Goal: Task Accomplishment & Management: Use online tool/utility

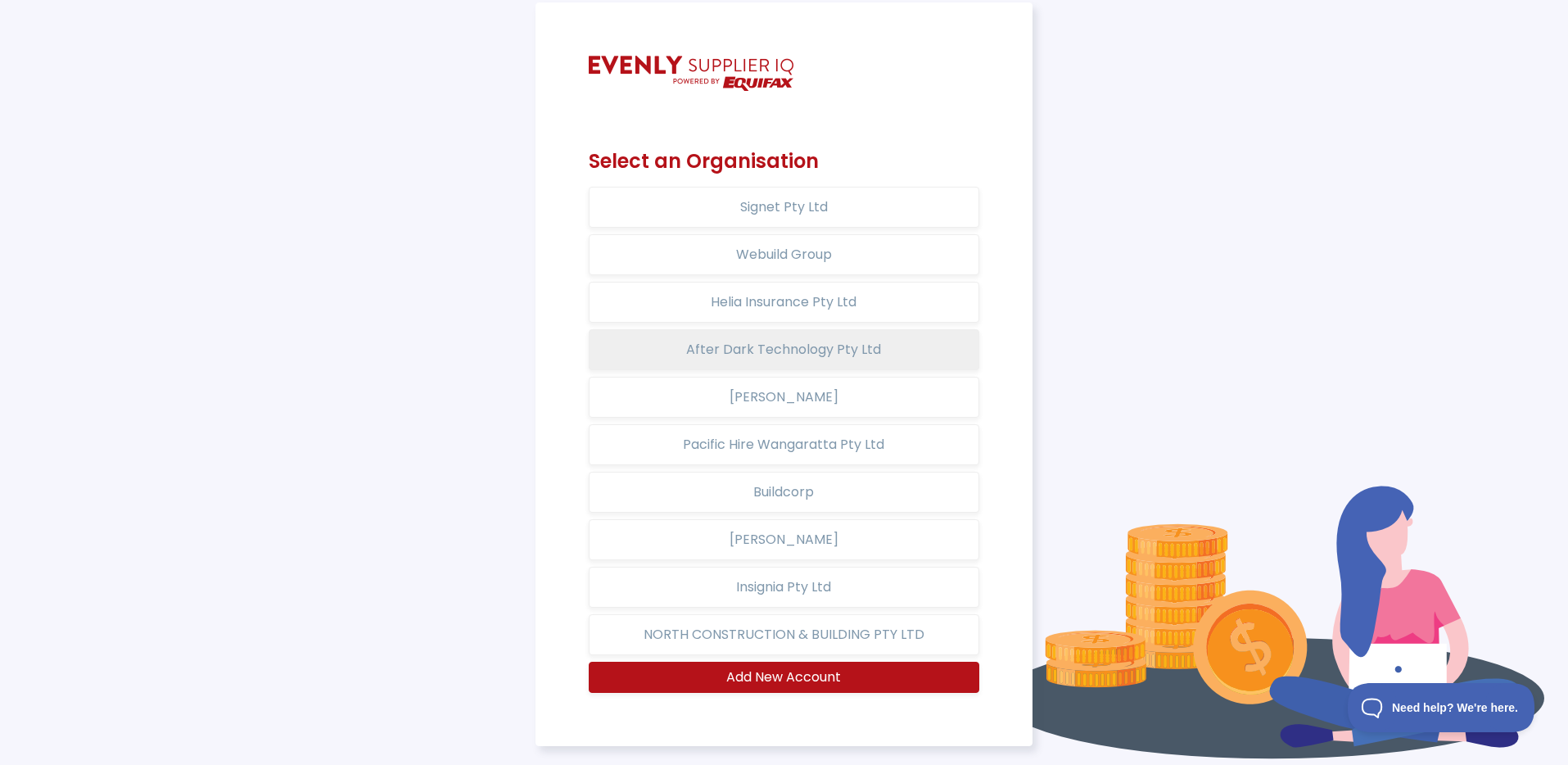
click at [779, 356] on button "After Dark Technology Pty Ltd" at bounding box center [783, 350] width 390 height 41
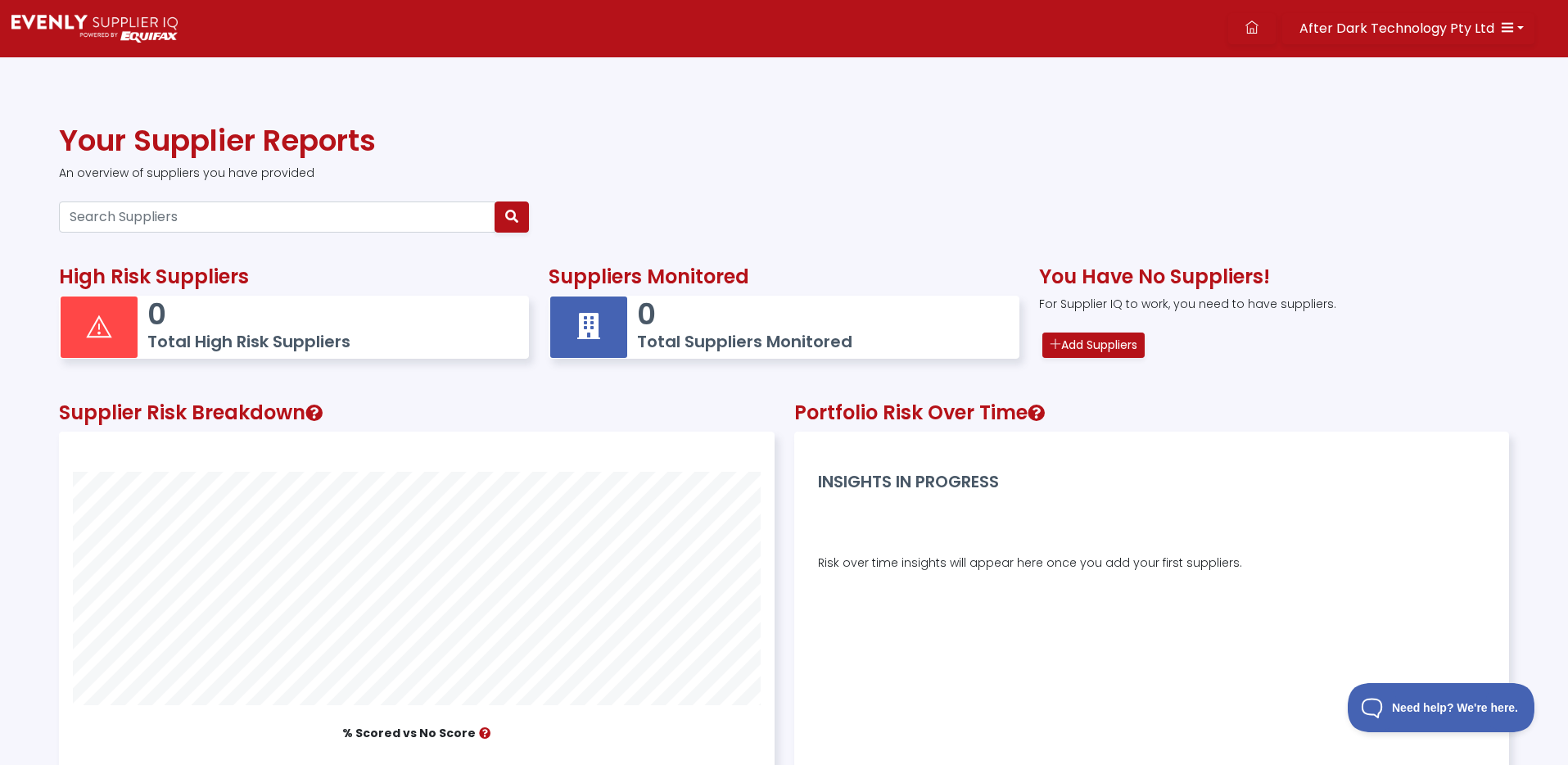
scroll to position [385, 713]
click at [1118, 354] on link "Add Suppliers" at bounding box center [1093, 346] width 103 height 25
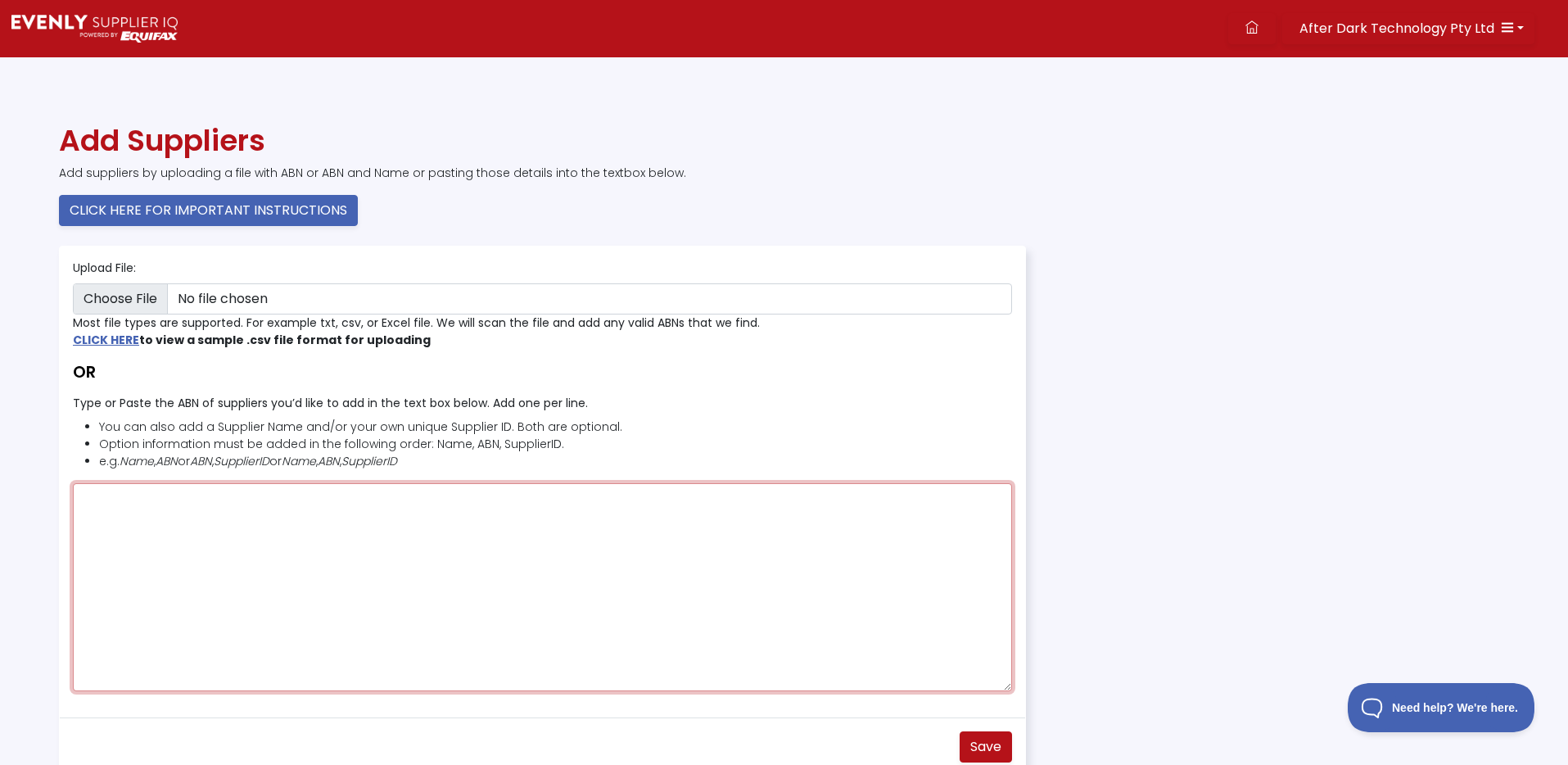
click at [214, 544] on textarea "Type or Paste the ABN of suppliers you’d like to add in the text box below. Add…" at bounding box center [542, 587] width 939 height 208
paste textarea "74128999100"
type textarea "74128999100"
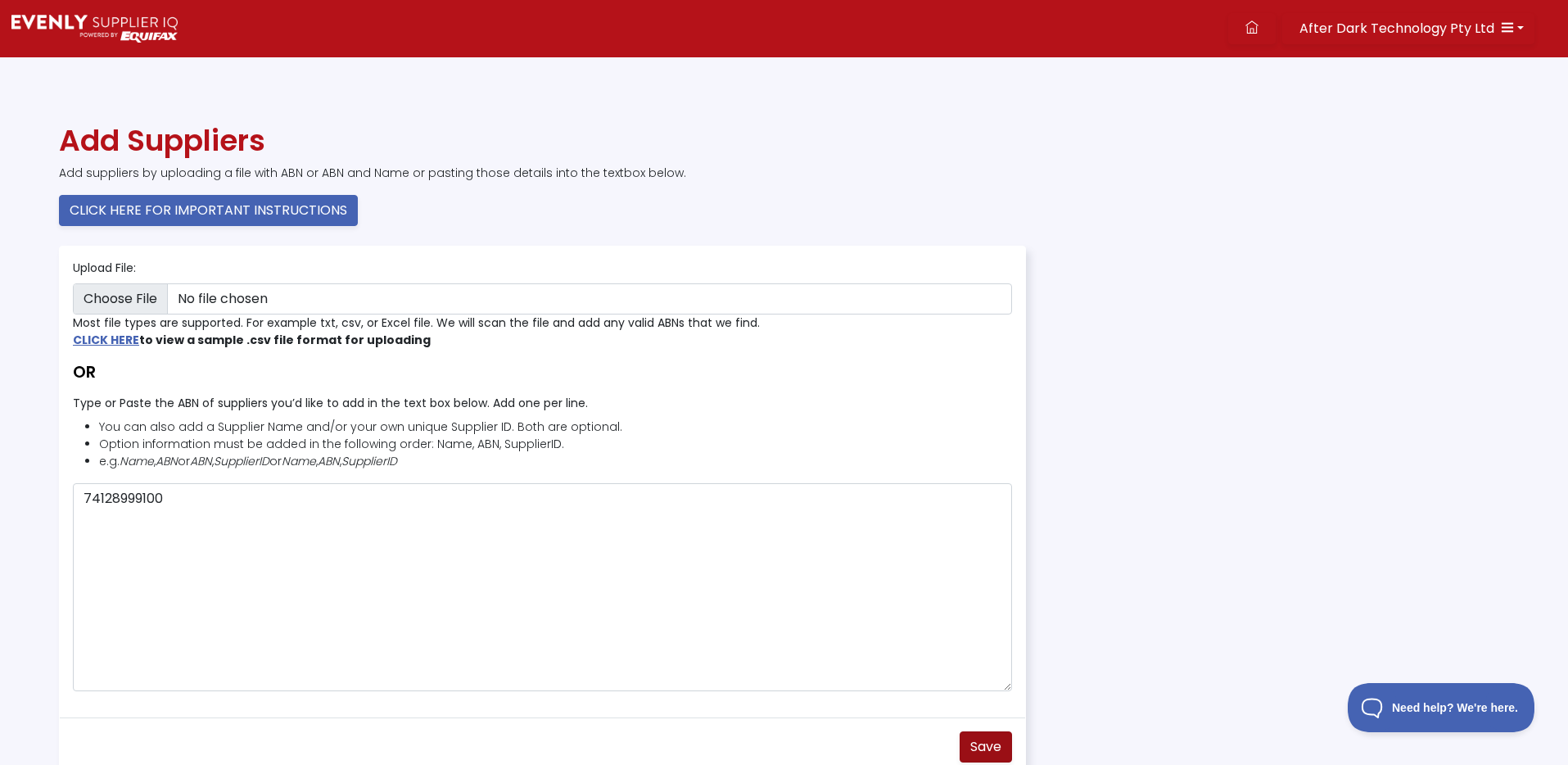
click at [989, 740] on span "Save" at bounding box center [986, 746] width 31 height 19
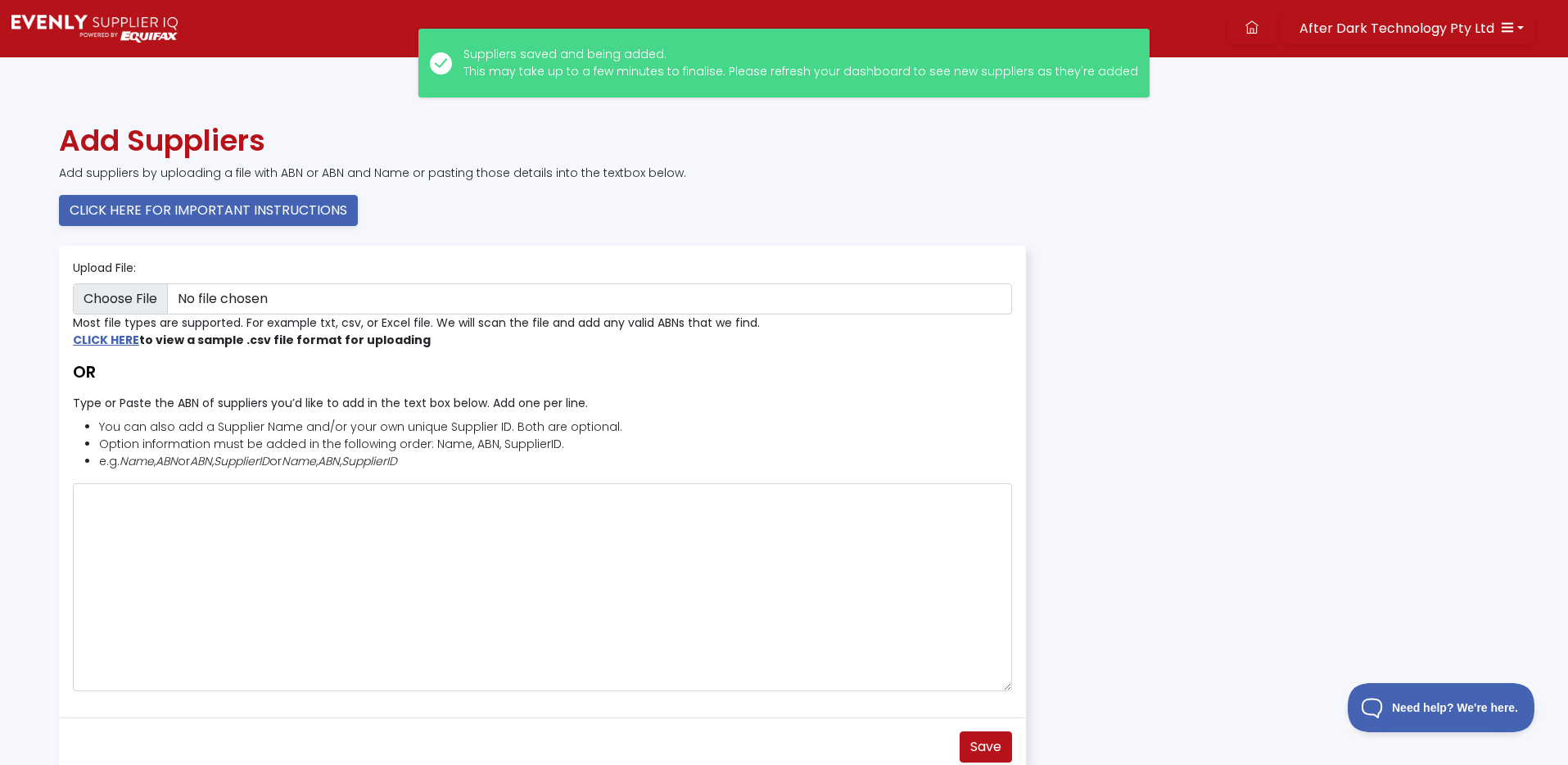
click at [118, 26] on img at bounding box center [95, 28] width 166 height 28
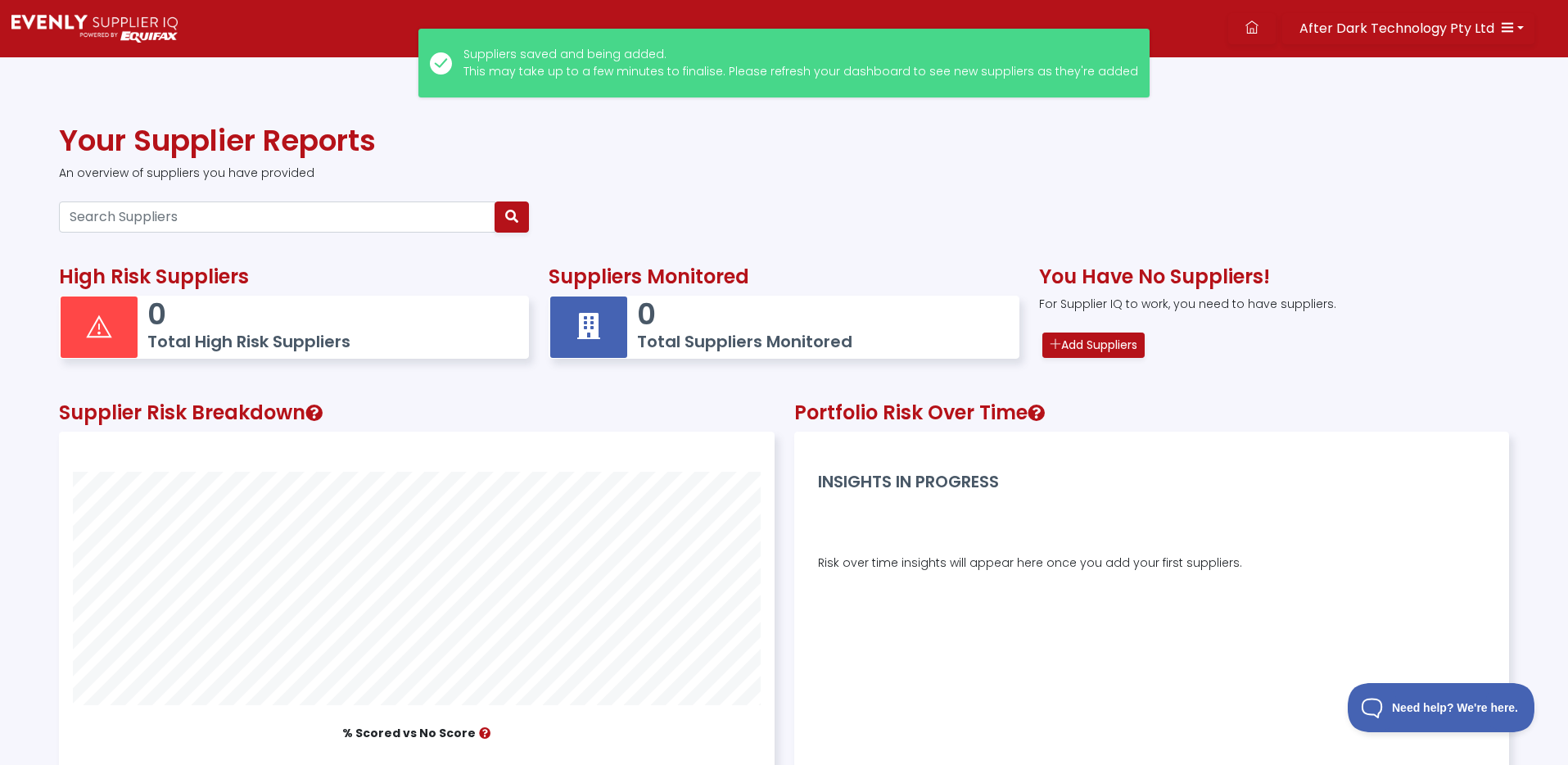
scroll to position [385, 713]
click at [216, 222] on input "Search Suppliers" at bounding box center [277, 217] width 436 height 31
paste input "74128999100"
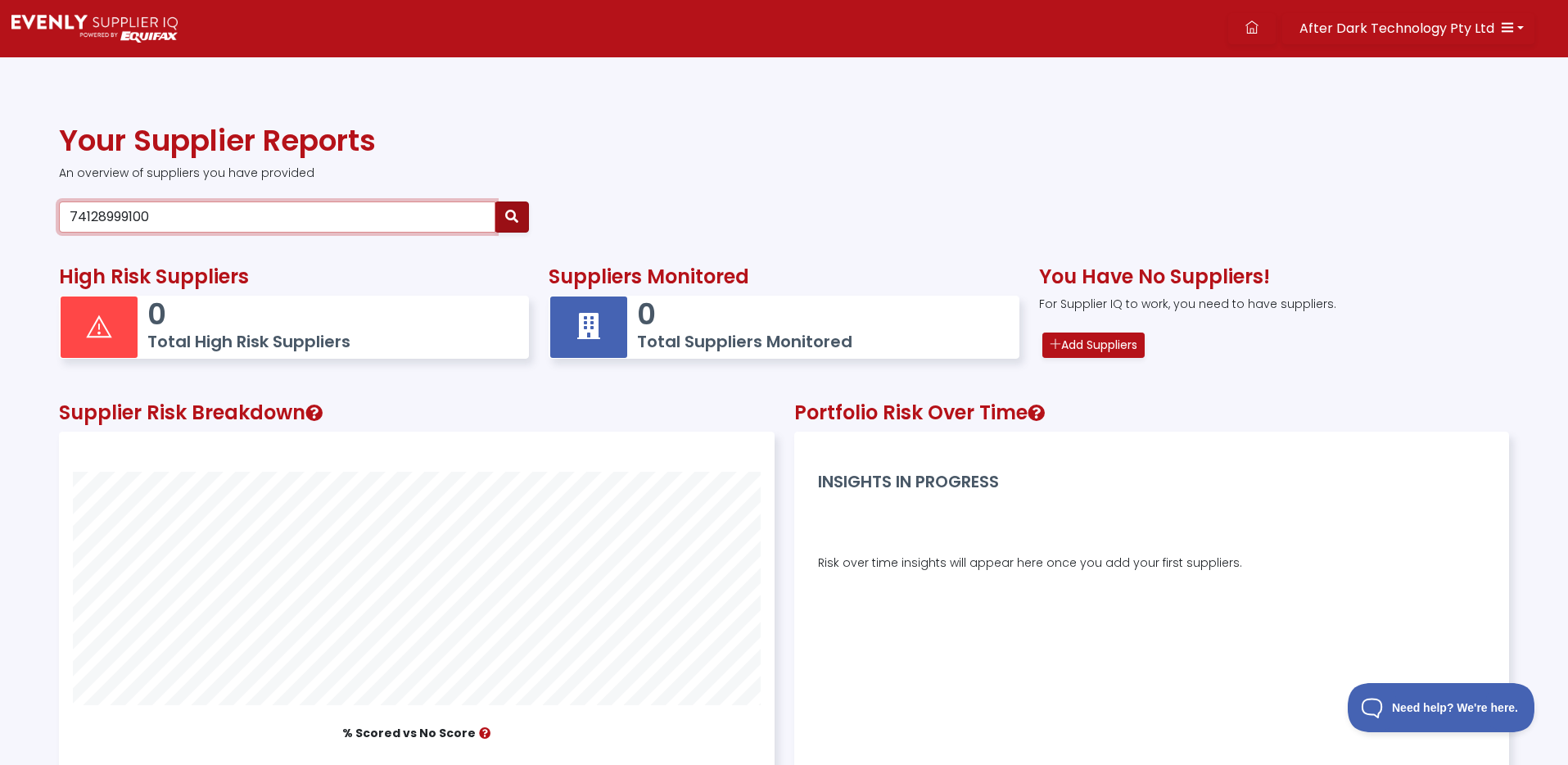
type input "74128999100"
click at [509, 215] on icon "button" at bounding box center [511, 216] width 13 height 13
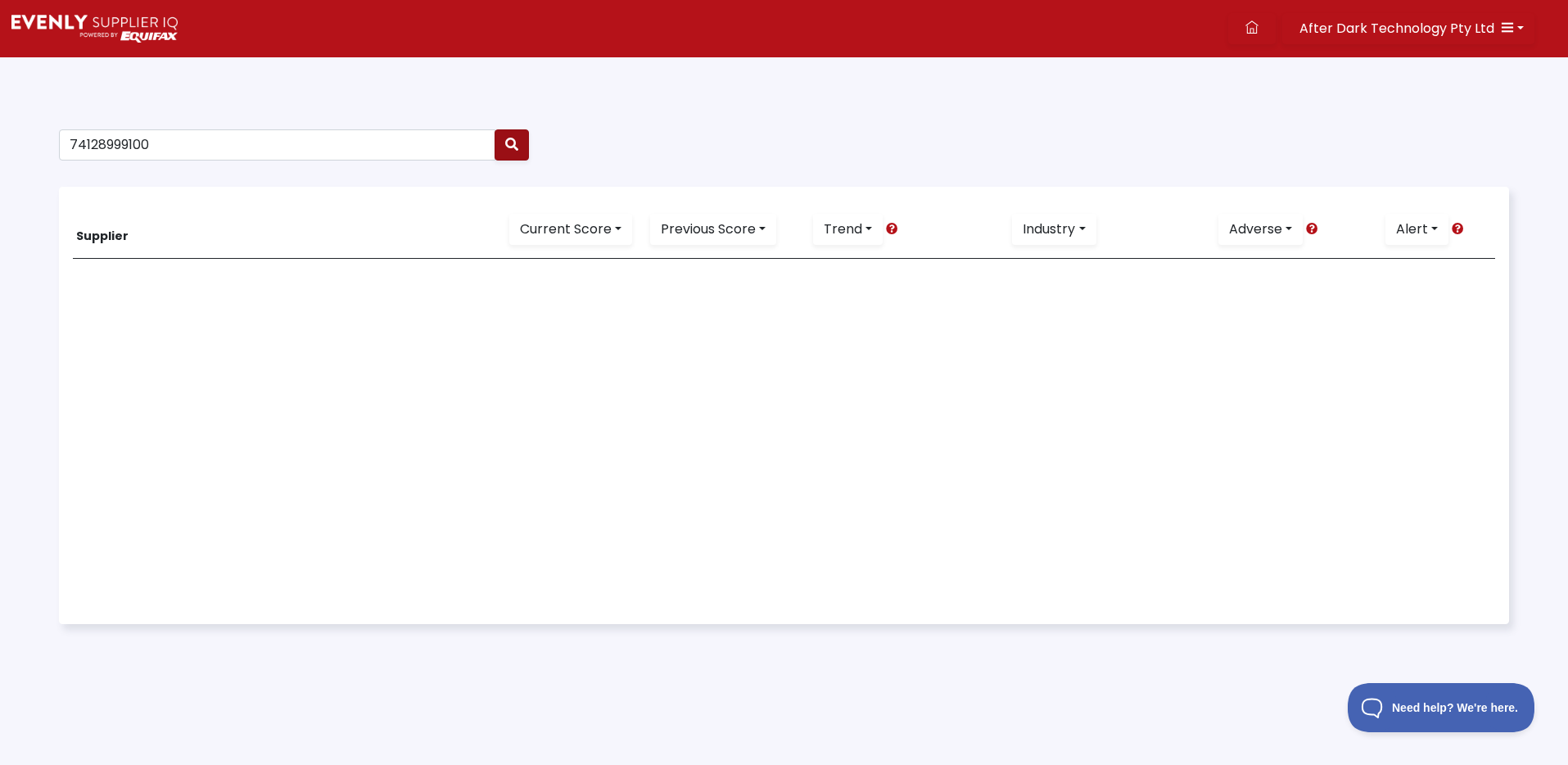
click at [518, 138] on icon "button" at bounding box center [511, 143] width 13 height 13
click at [98, 33] on img at bounding box center [95, 28] width 166 height 28
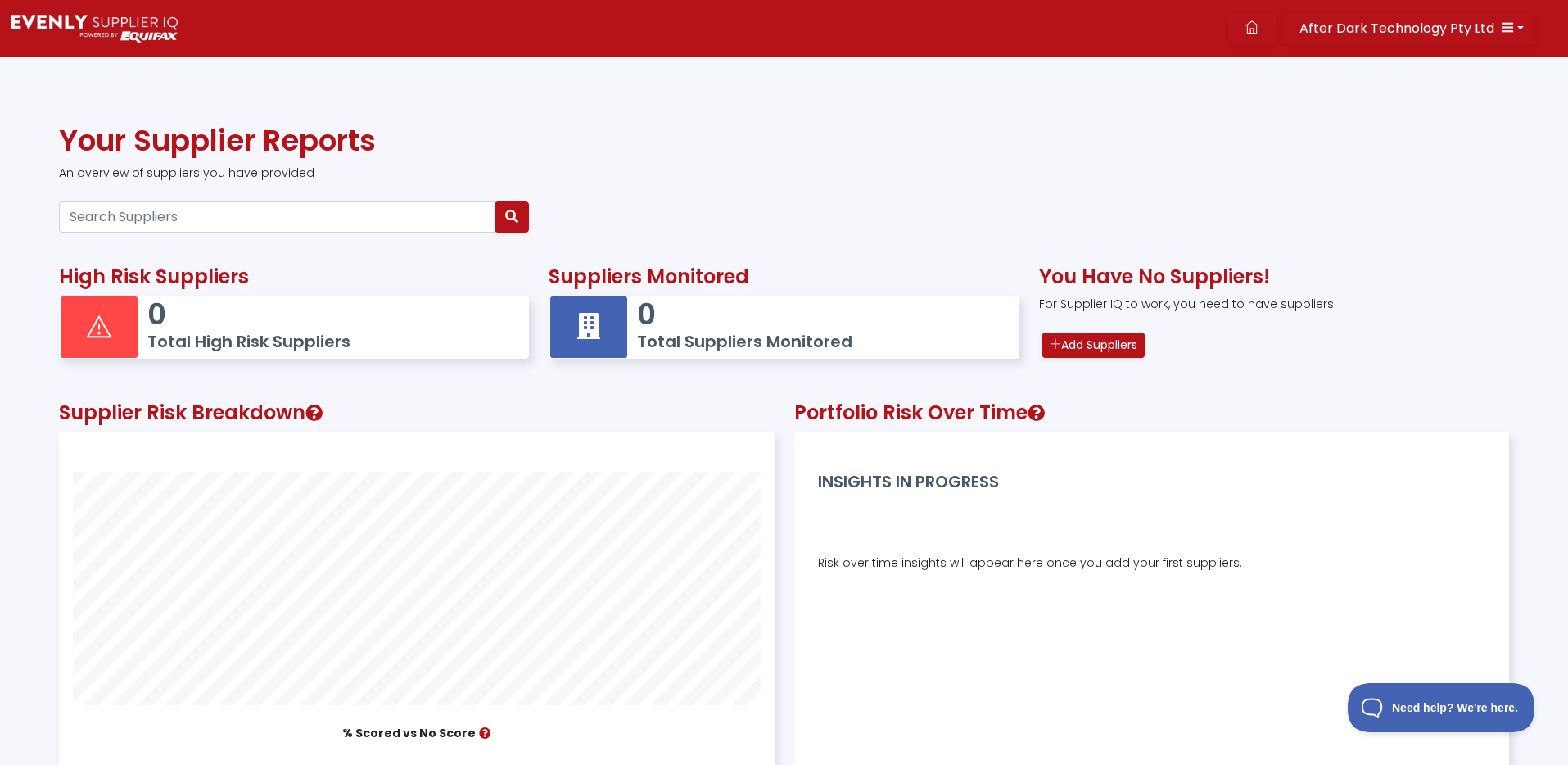
scroll to position [385, 713]
click at [137, 317] on div at bounding box center [98, 327] width 77 height 61
click at [697, 334] on h5 "Total Suppliers Monitored" at bounding box center [819, 341] width 365 height 20
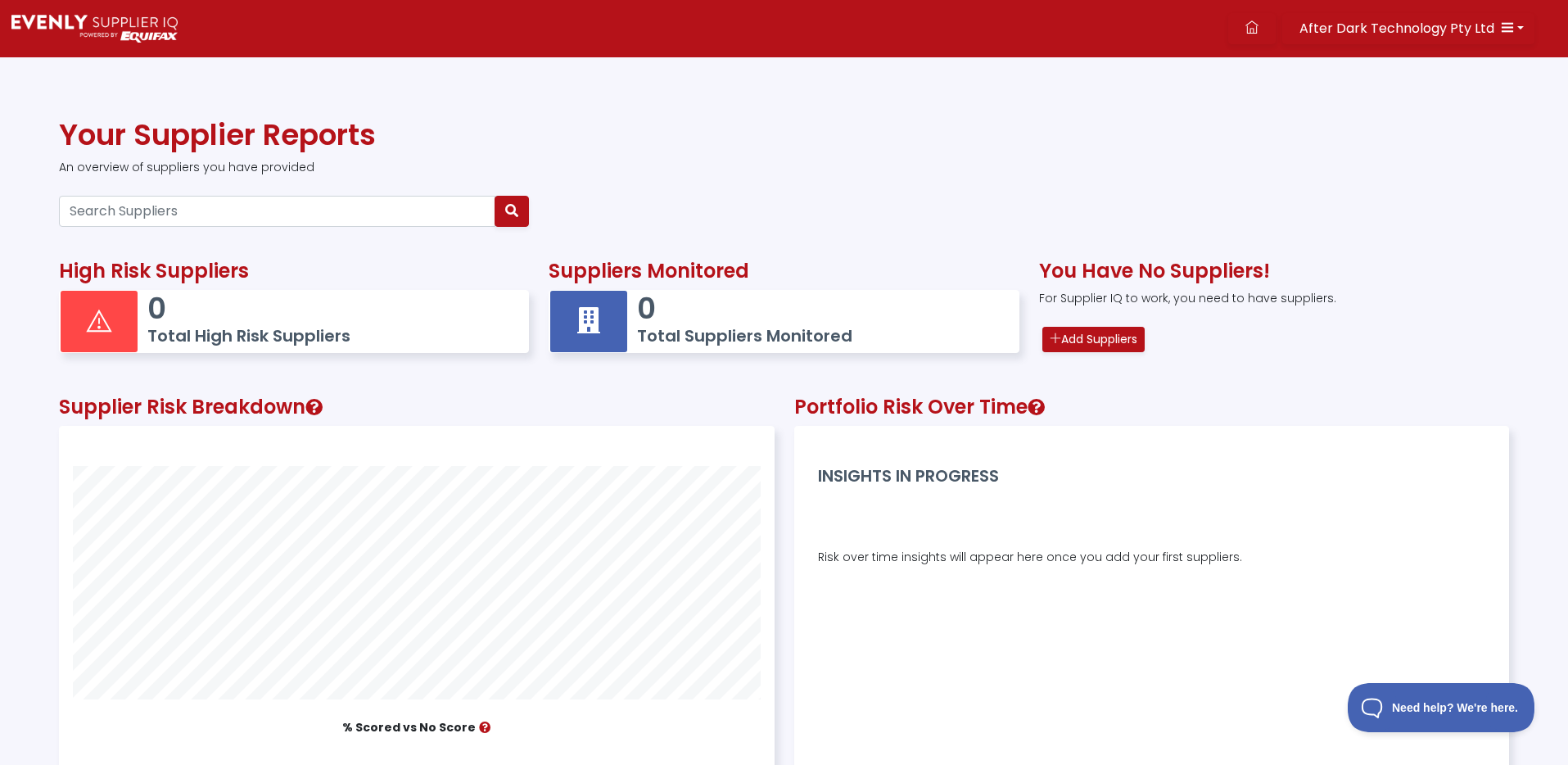
scroll to position [8, 0]
click at [680, 311] on p "0" at bounding box center [819, 306] width 365 height 35
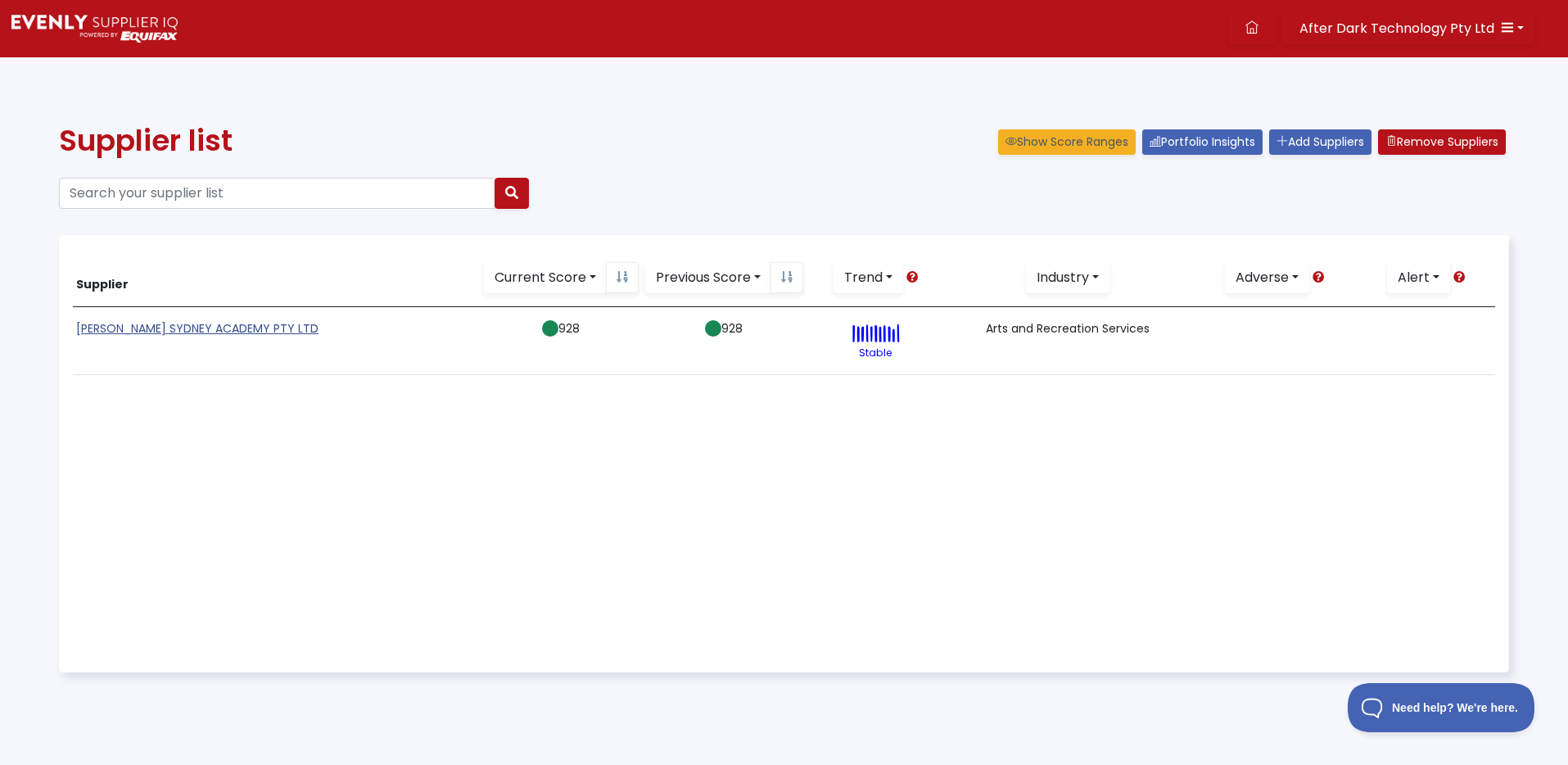
click at [244, 325] on link "[PERSON_NAME] SYDNEY ACADEMY PTY LTD" at bounding box center [197, 328] width 242 height 16
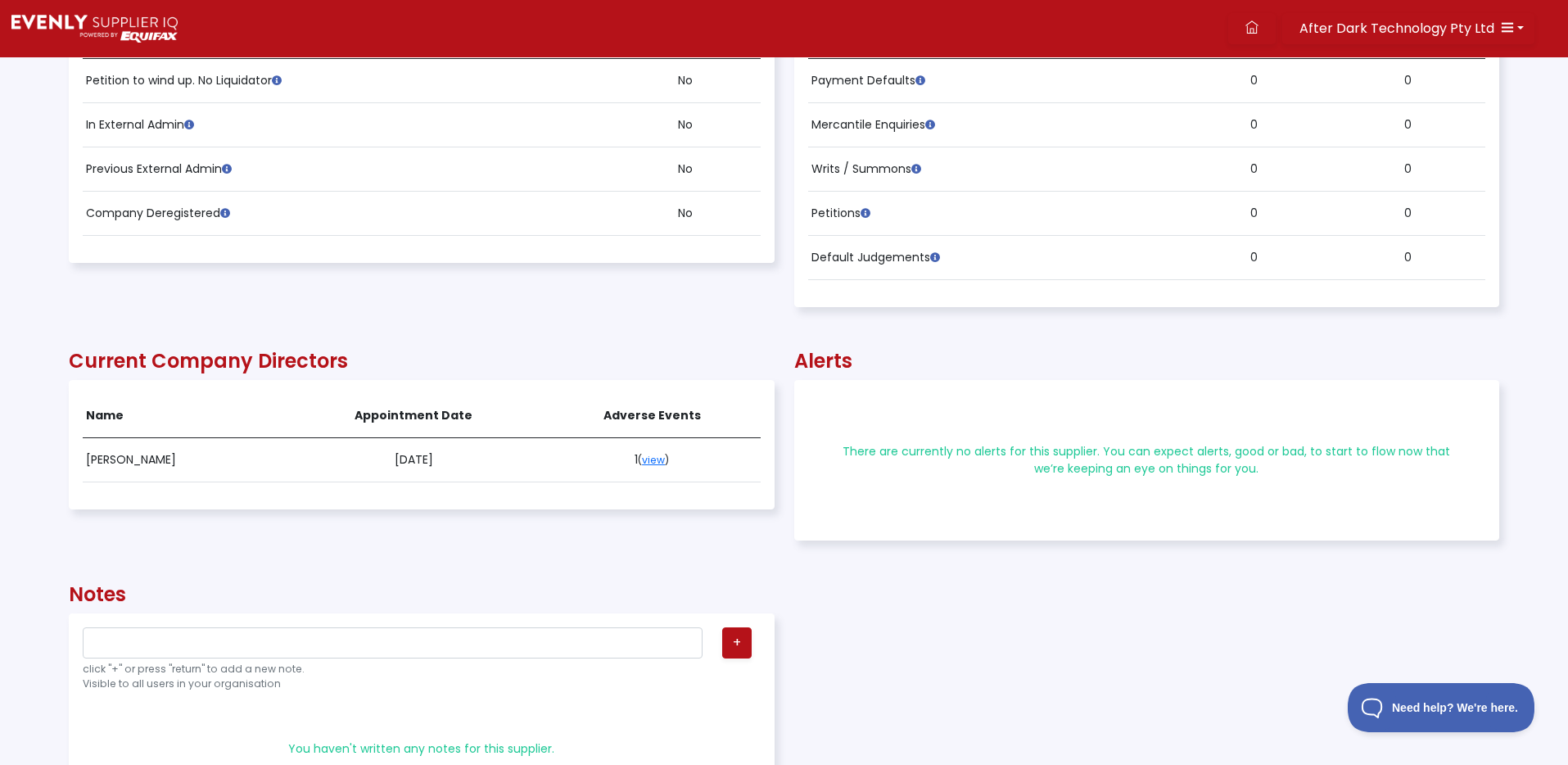
scroll to position [881, 0]
click at [665, 459] on link "view" at bounding box center [653, 461] width 23 height 14
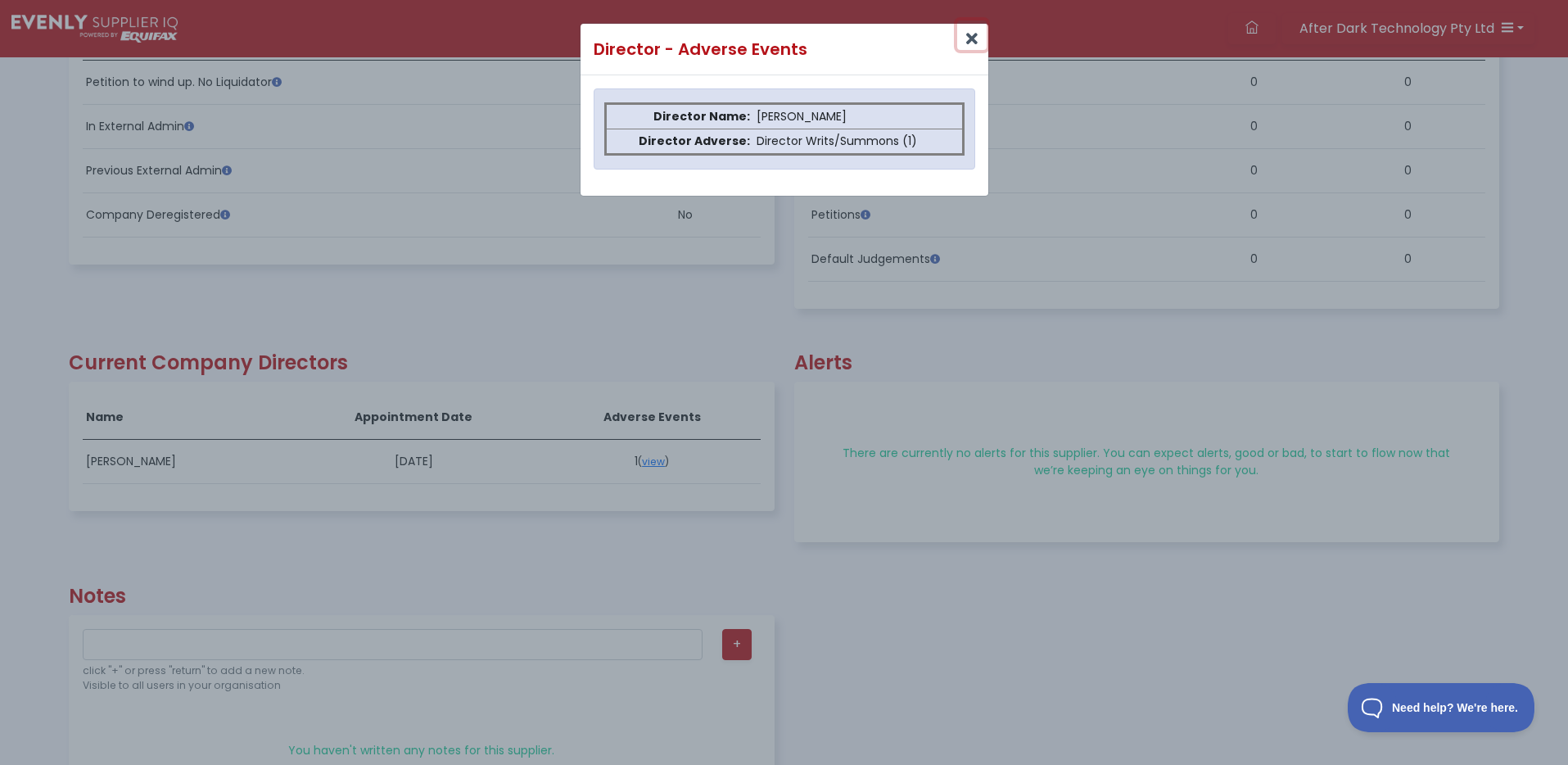
click at [973, 36] on icon "Close" at bounding box center [972, 39] width 12 height 16
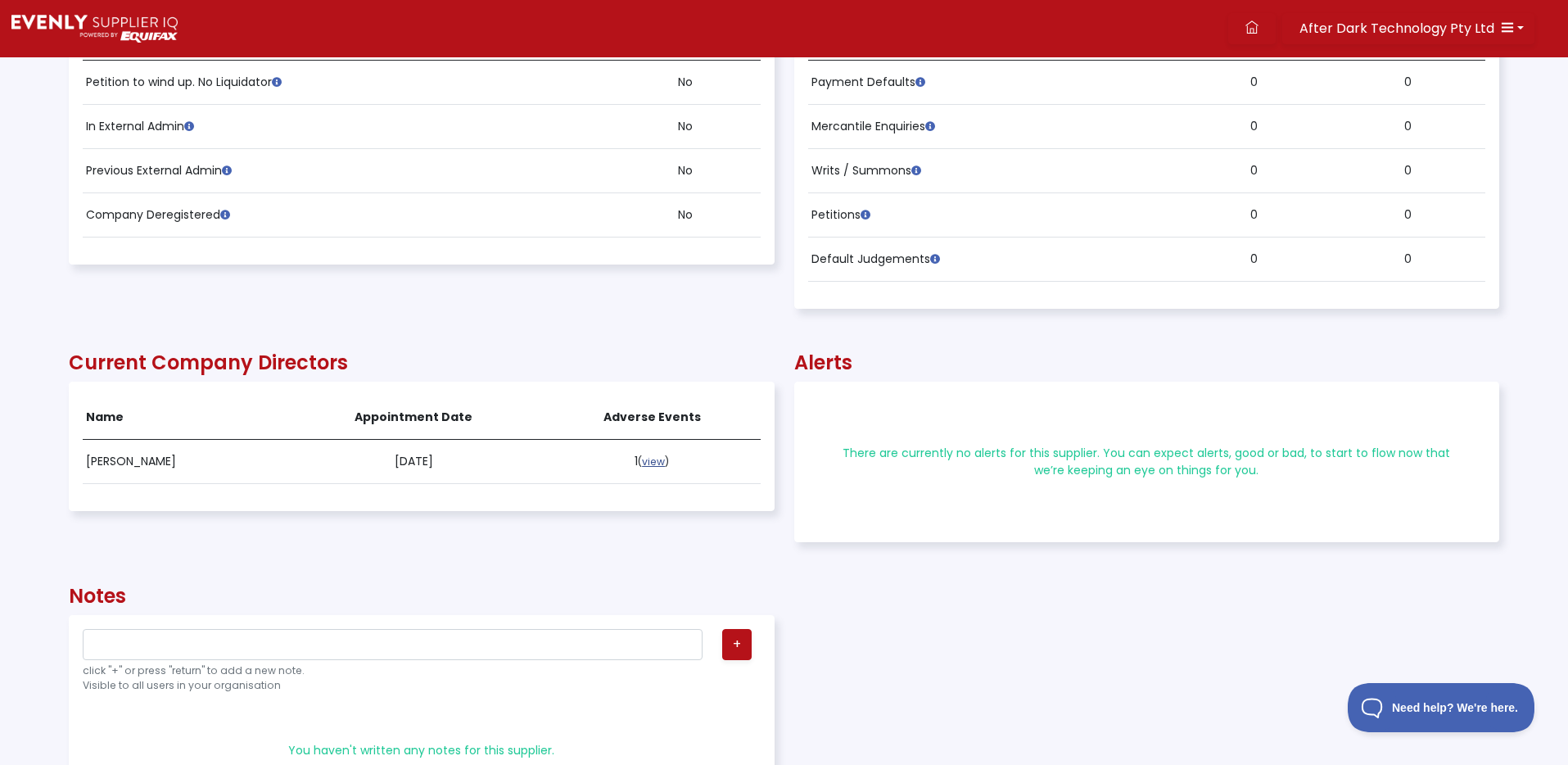
click at [664, 462] on link "view" at bounding box center [653, 461] width 23 height 14
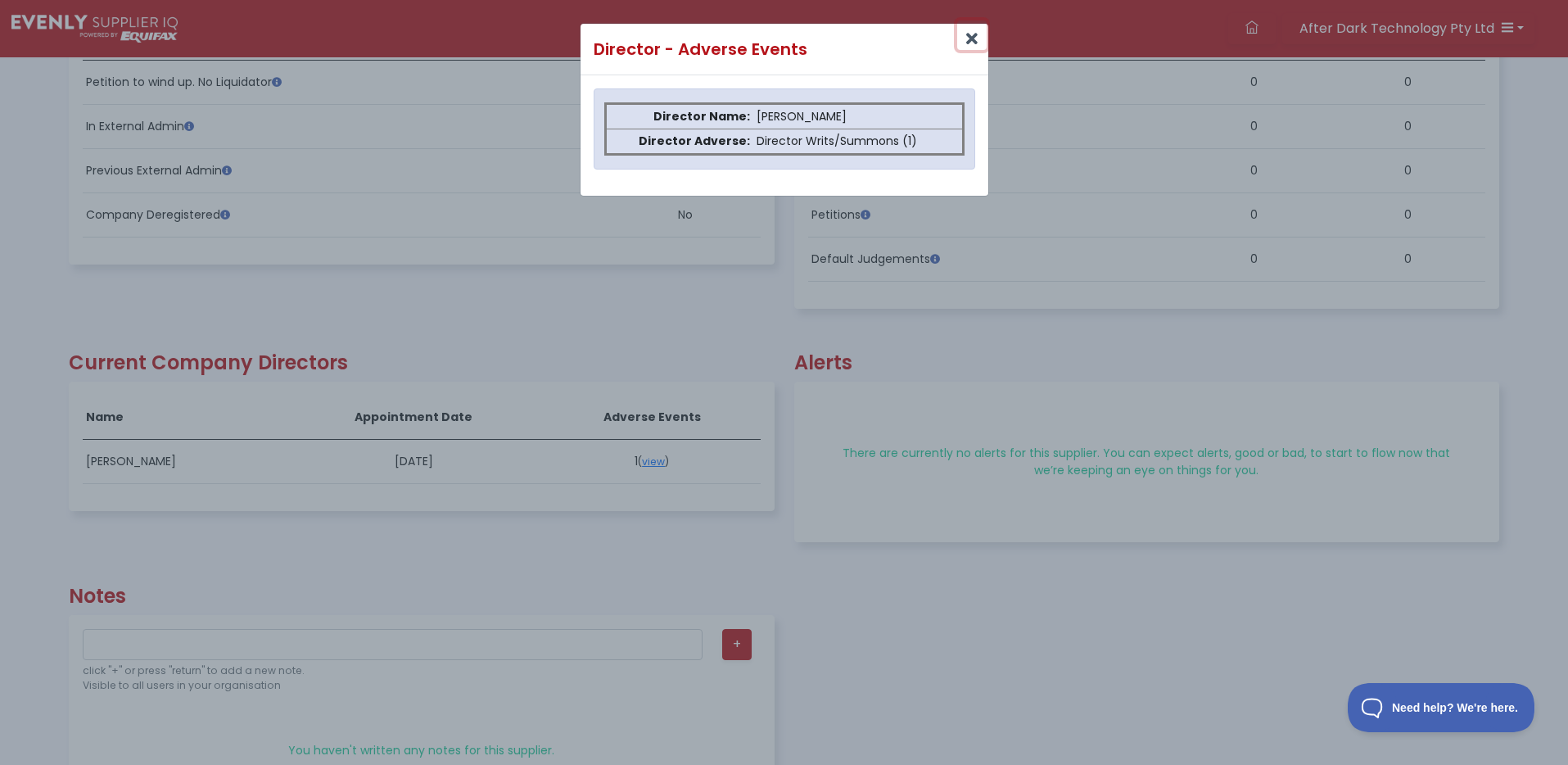
click at [972, 39] on icon "Close" at bounding box center [972, 39] width 12 height 16
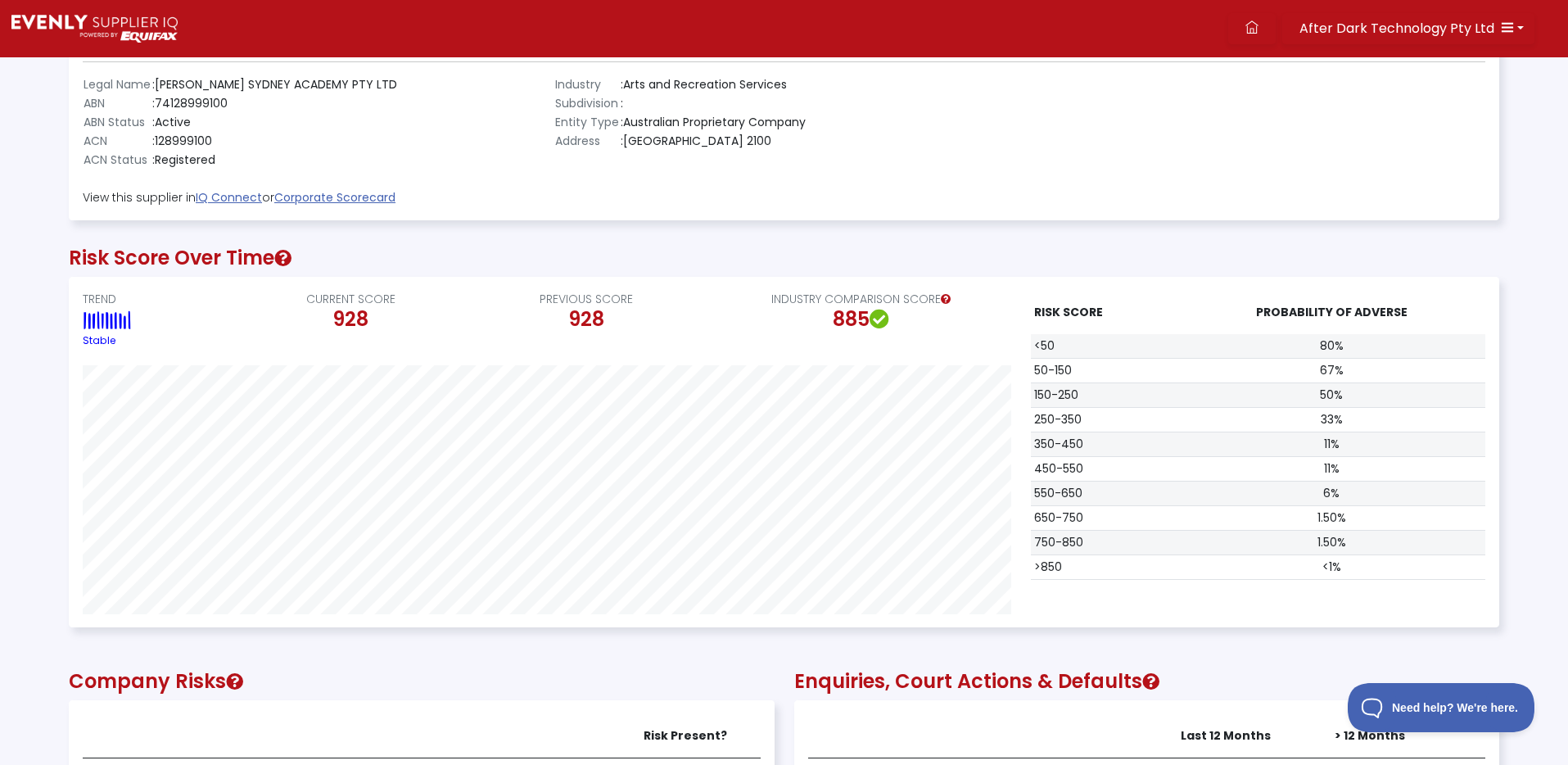
scroll to position [169, 0]
